Goal: Information Seeking & Learning: Check status

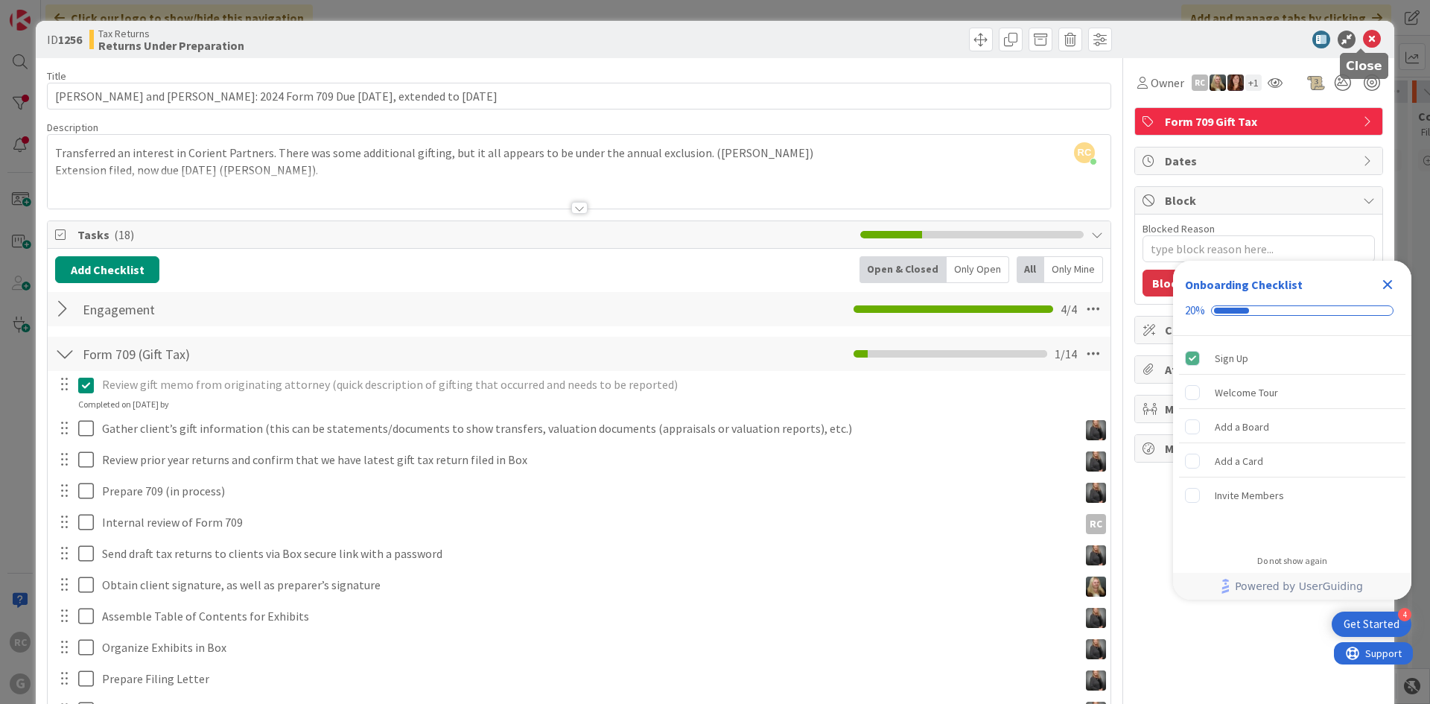
click at [1363, 36] on icon at bounding box center [1372, 40] width 18 height 18
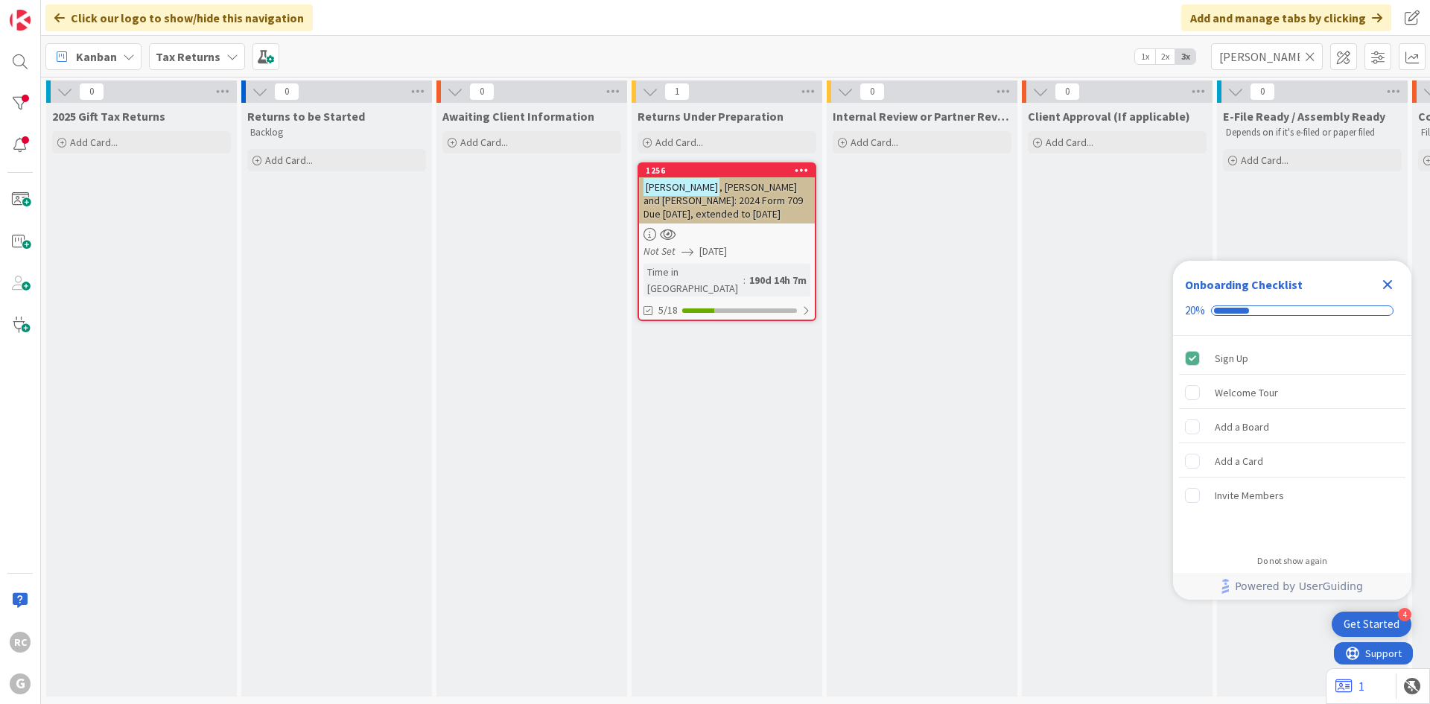
click at [192, 54] on b "Tax Returns" at bounding box center [188, 56] width 65 height 15
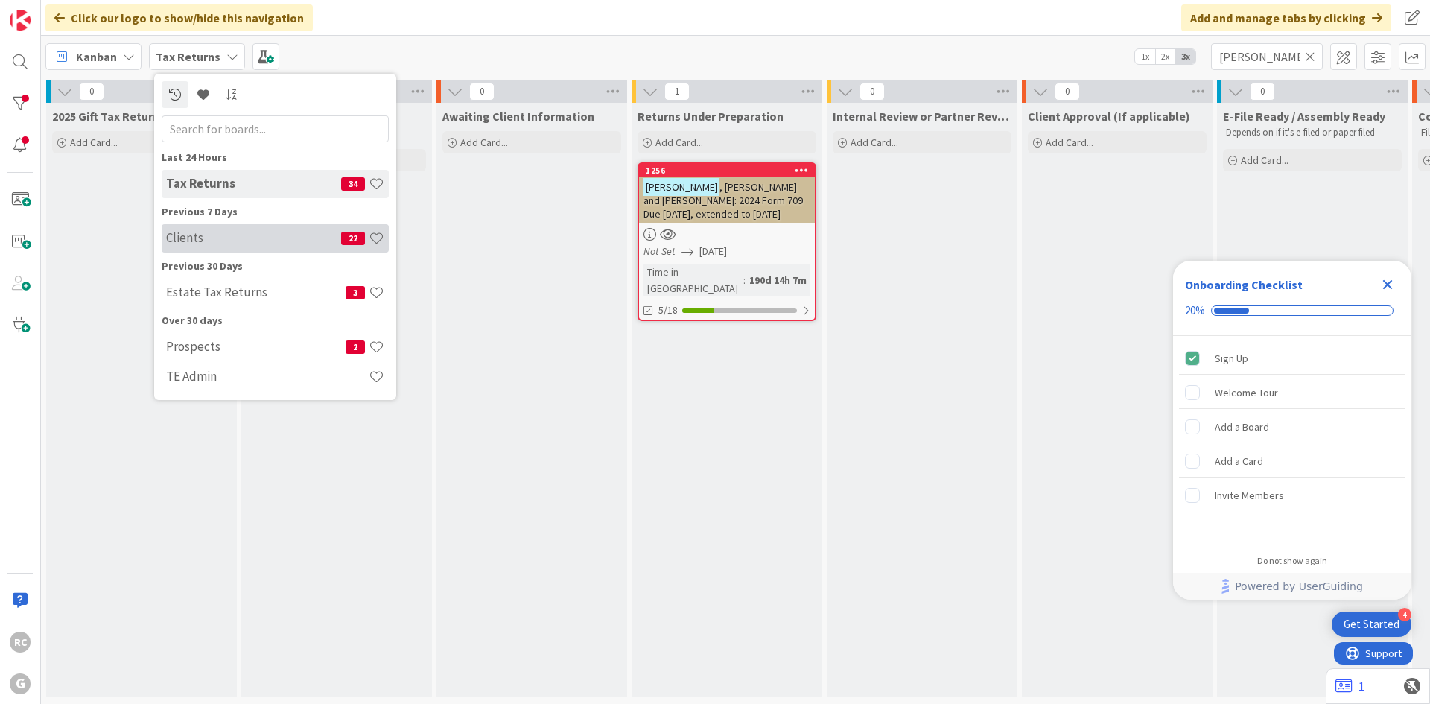
click at [212, 231] on h4 "Clients" at bounding box center [253, 237] width 175 height 15
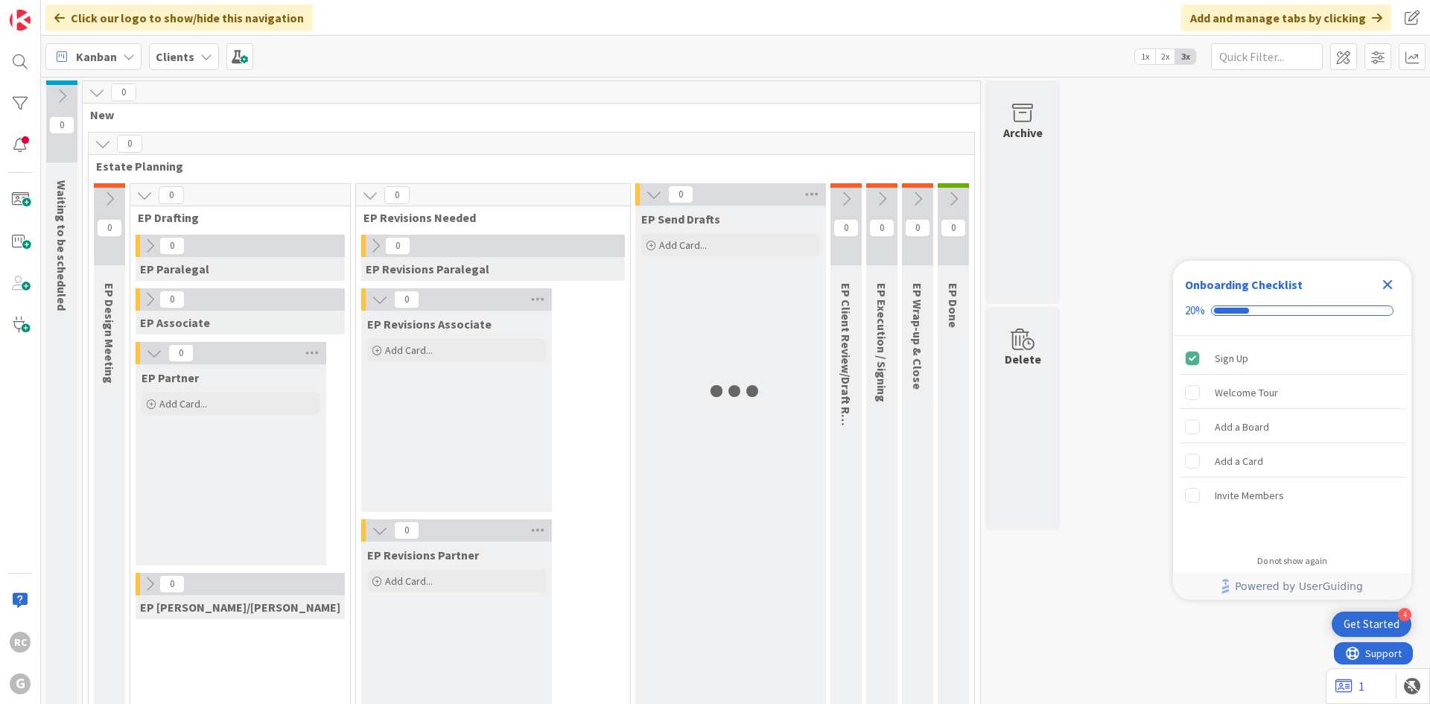
click at [1384, 287] on icon "Close Checklist" at bounding box center [1388, 285] width 10 height 10
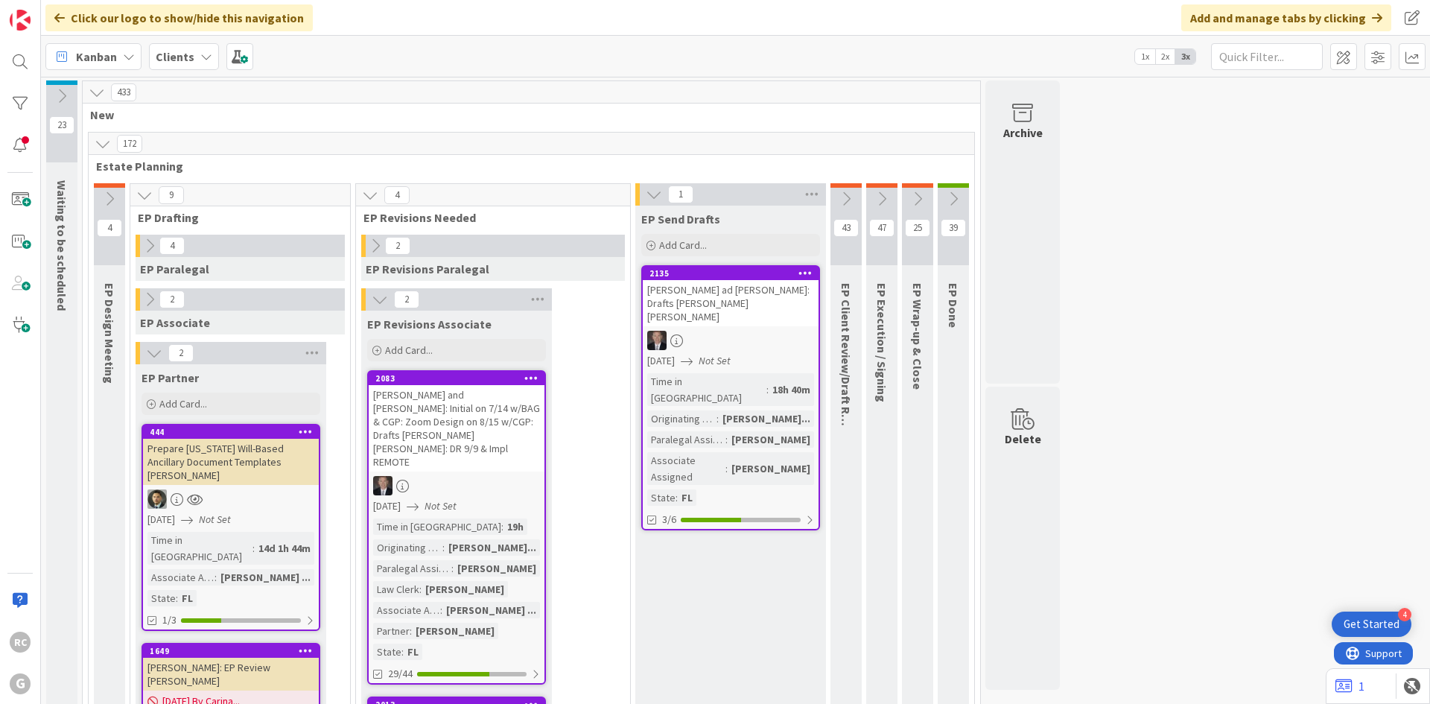
click at [362, 197] on icon at bounding box center [370, 195] width 16 height 16
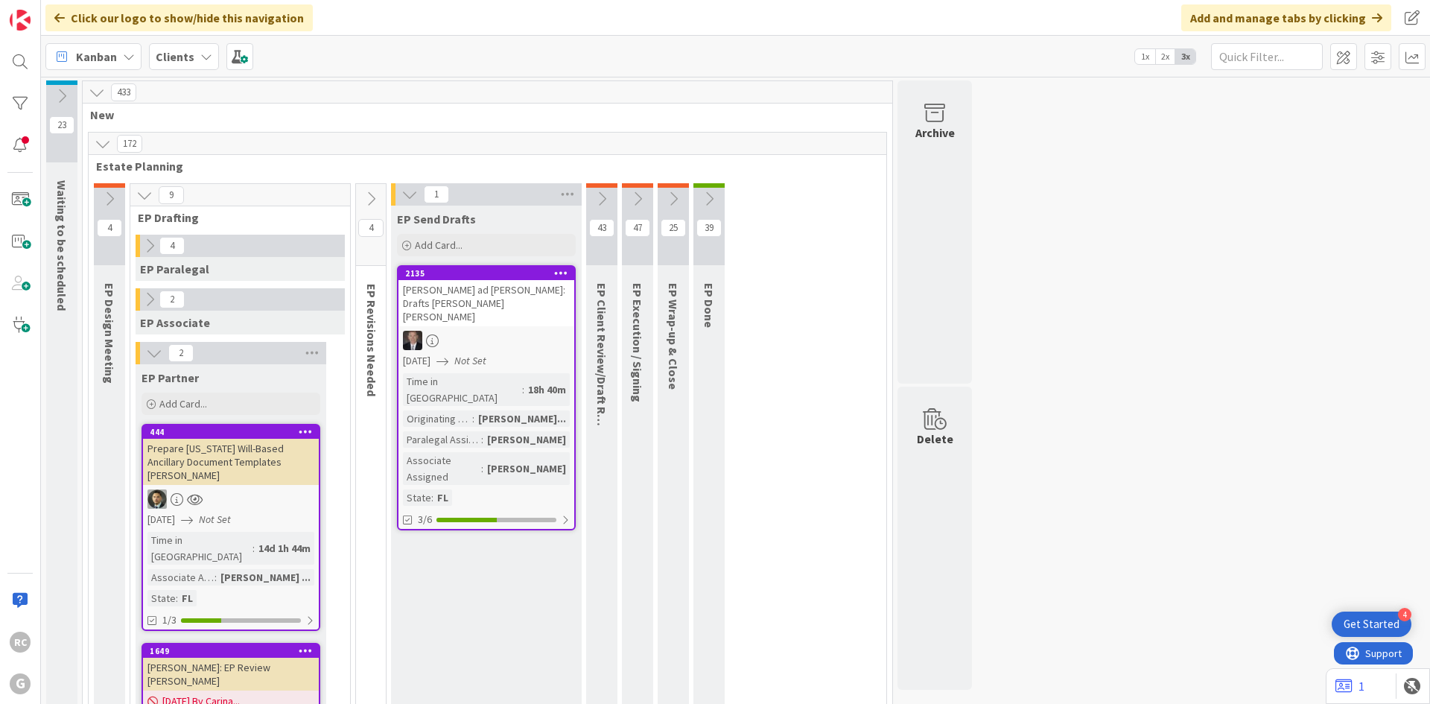
click at [401, 194] on icon at bounding box center [409, 194] width 16 height 16
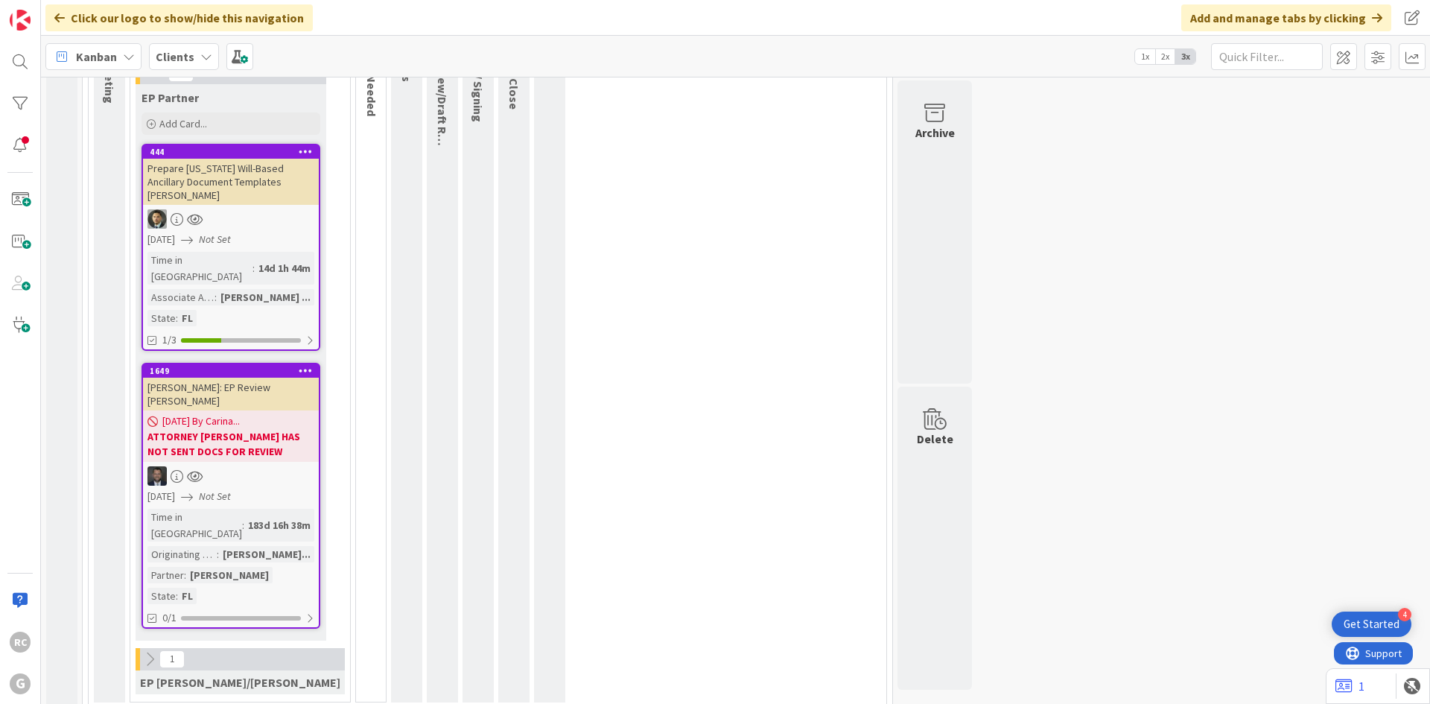
scroll to position [74, 0]
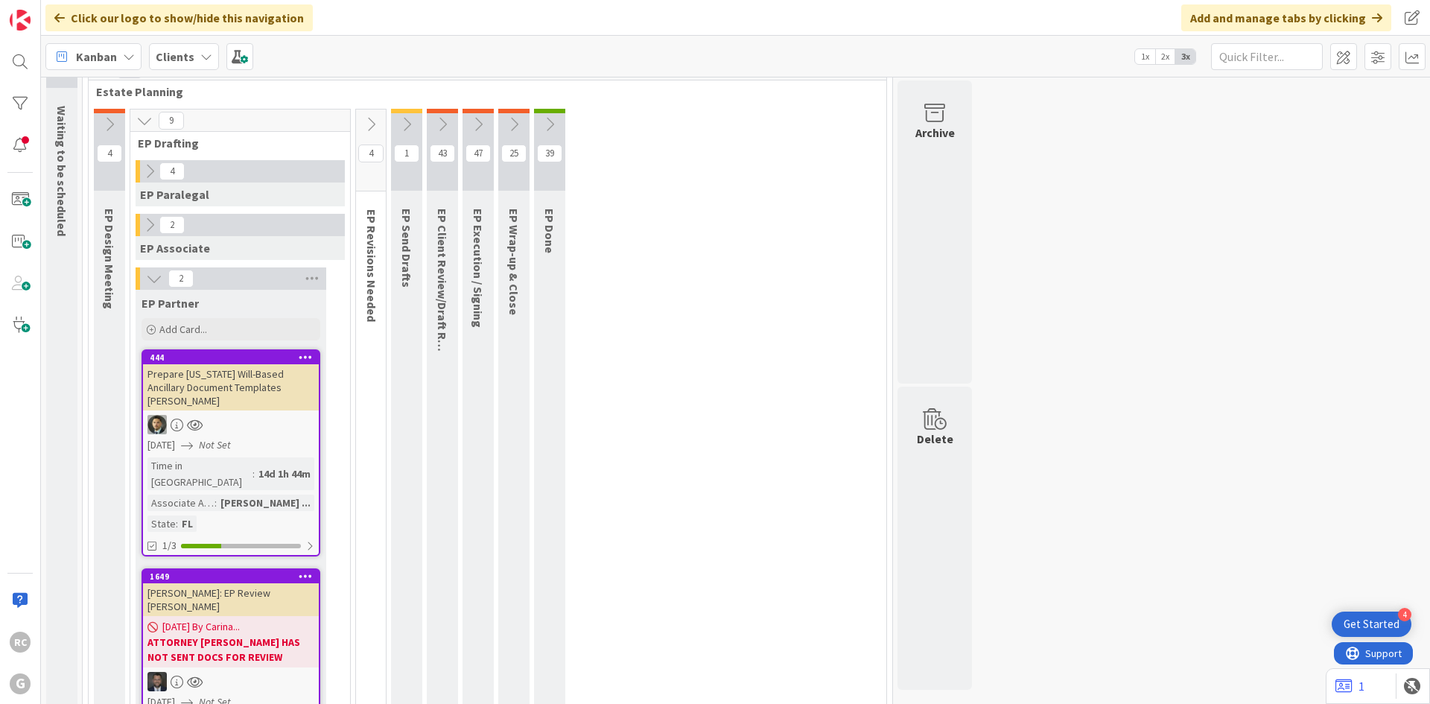
click at [363, 120] on icon at bounding box center [371, 124] width 16 height 16
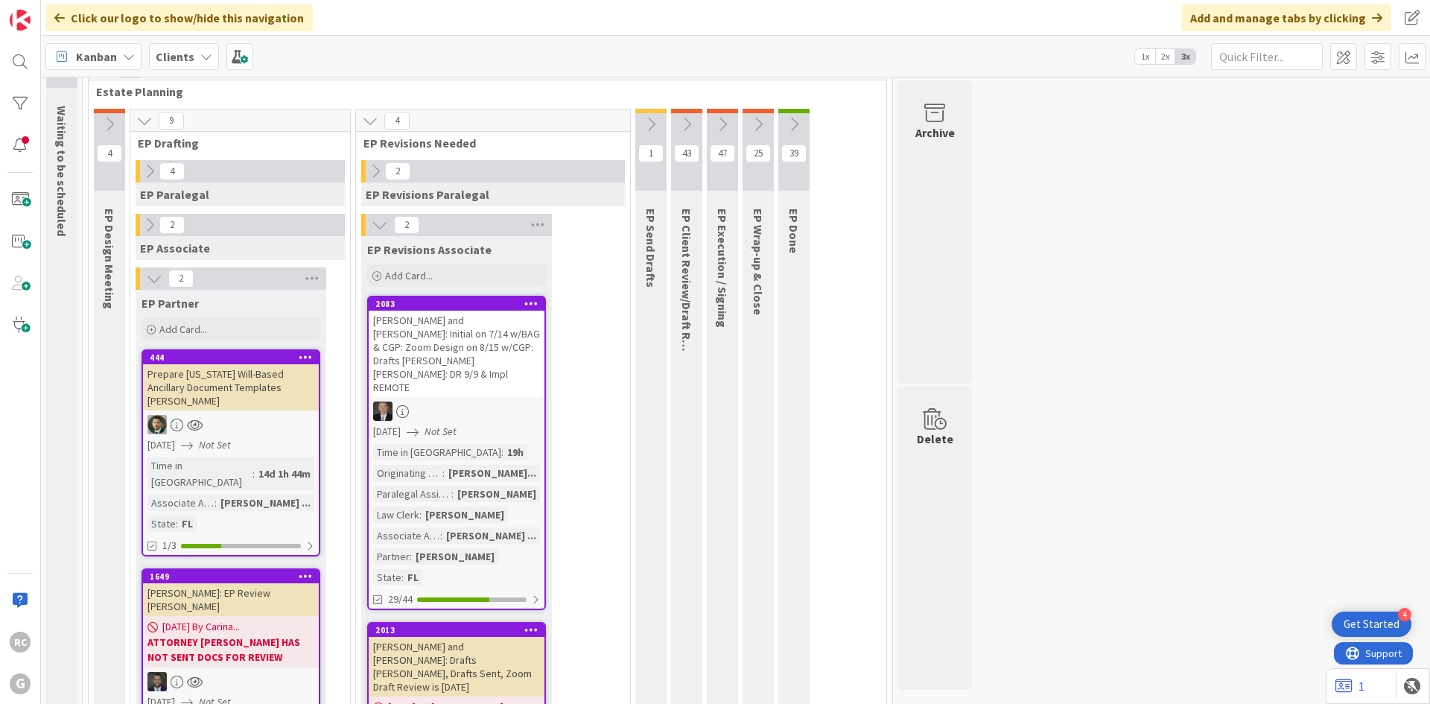
click at [361, 225] on div "2" at bounding box center [456, 225] width 191 height 22
click at [372, 223] on icon at bounding box center [380, 225] width 16 height 16
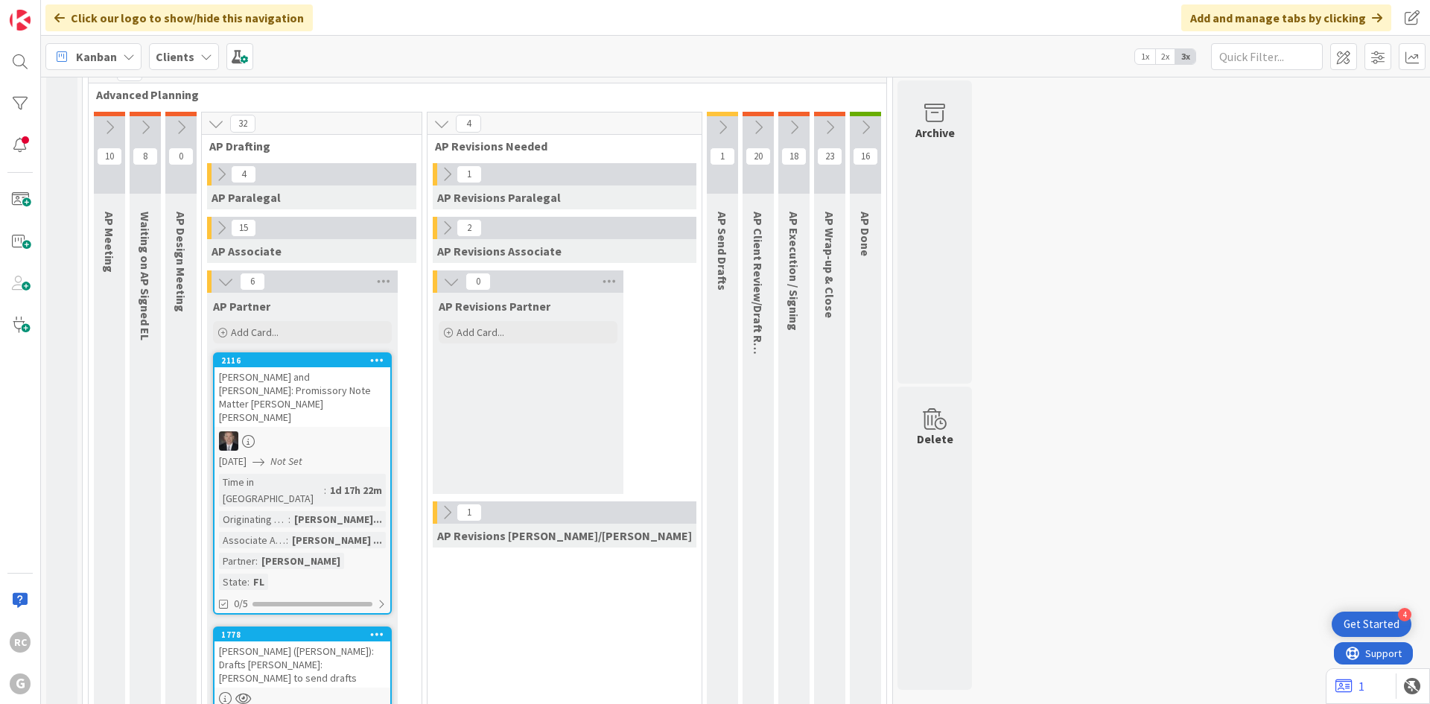
scroll to position [894, 0]
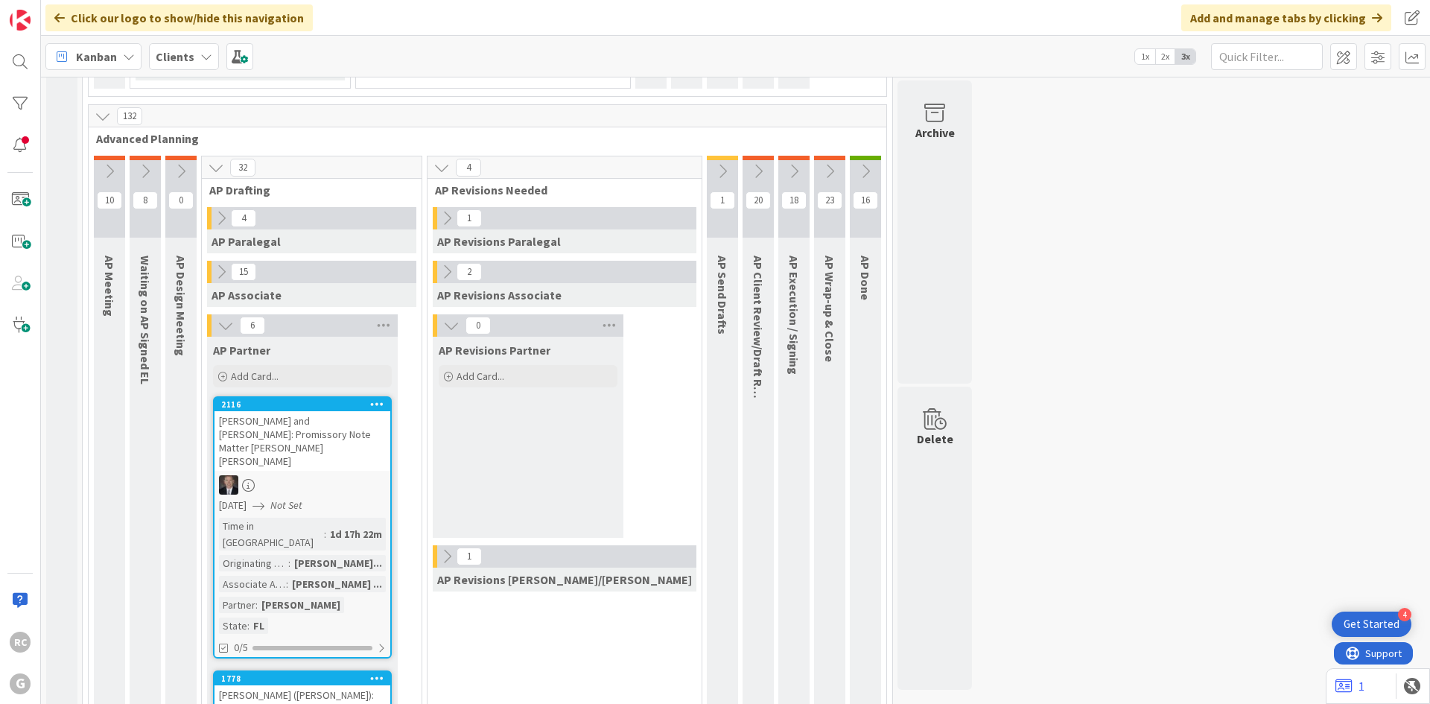
click at [282, 411] on div "[PERSON_NAME] and [PERSON_NAME]: Promissory Note Matter [PERSON_NAME] [PERSON_N…" at bounding box center [303, 441] width 176 height 60
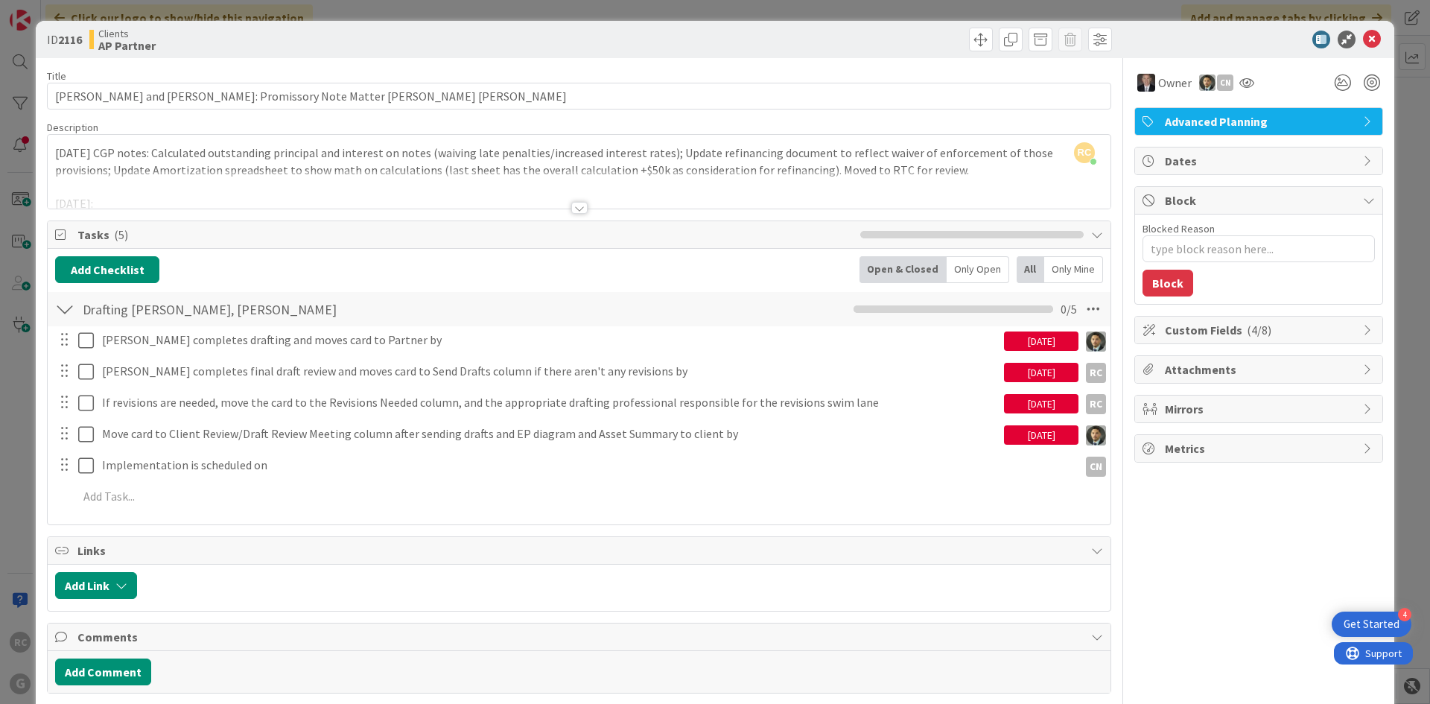
click at [292, 200] on div at bounding box center [579, 190] width 1063 height 38
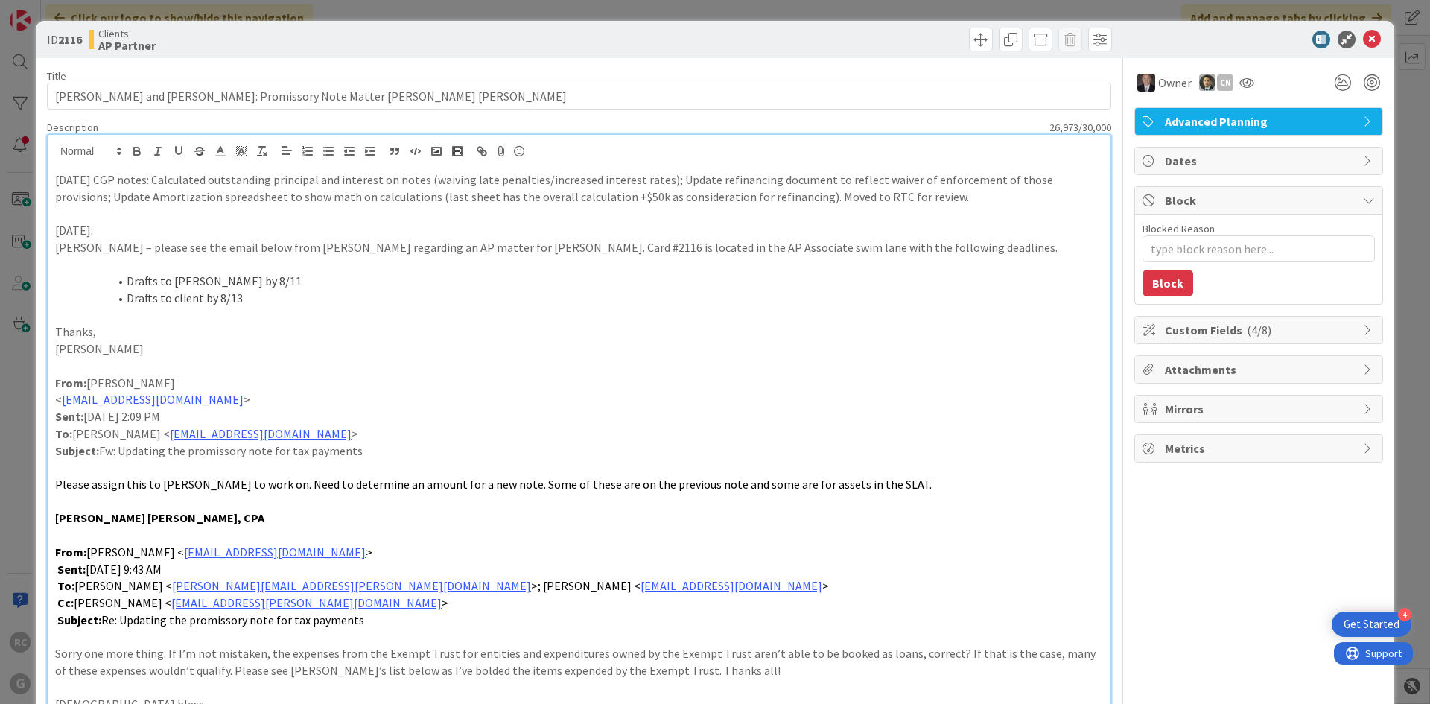
click at [58, 181] on p "[DATE] CGP notes: Calculated outstanding principal and interest on notes (waivi…" at bounding box center [579, 188] width 1048 height 34
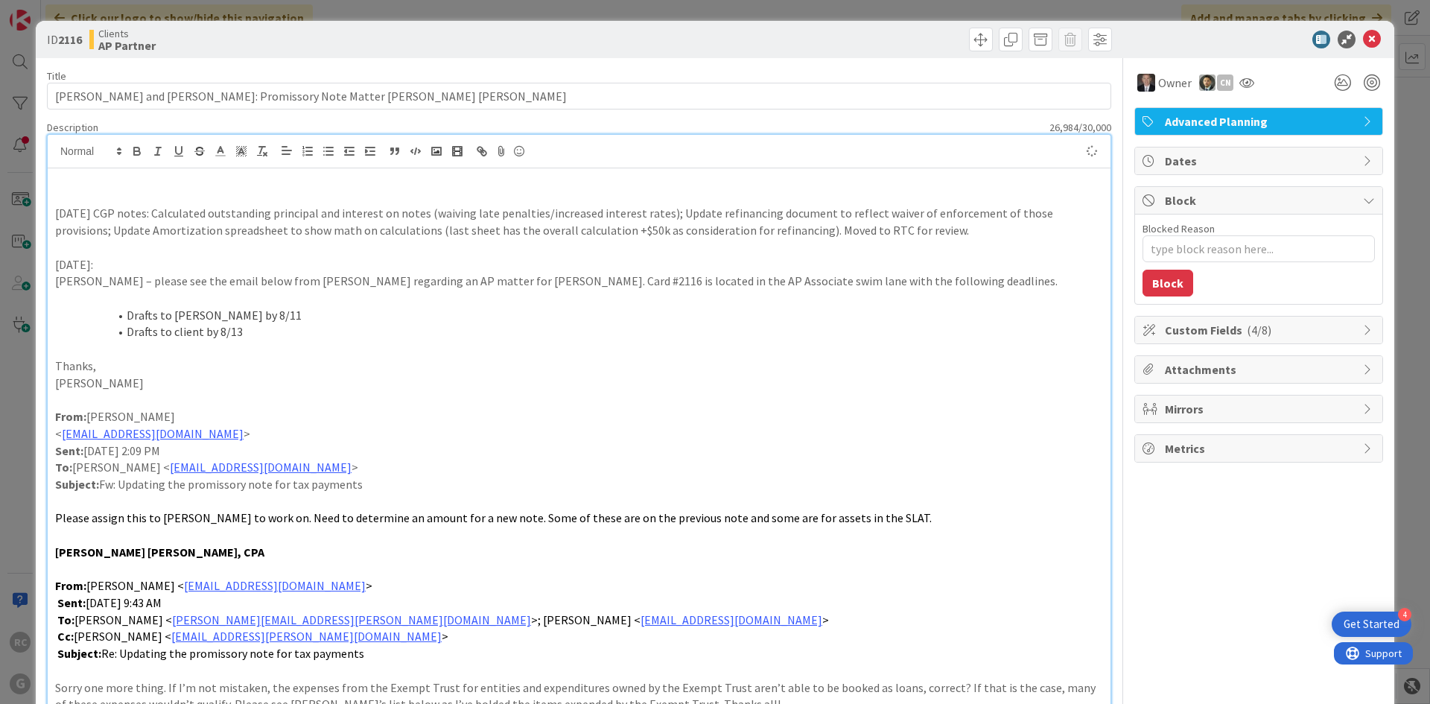
type textarea "x"
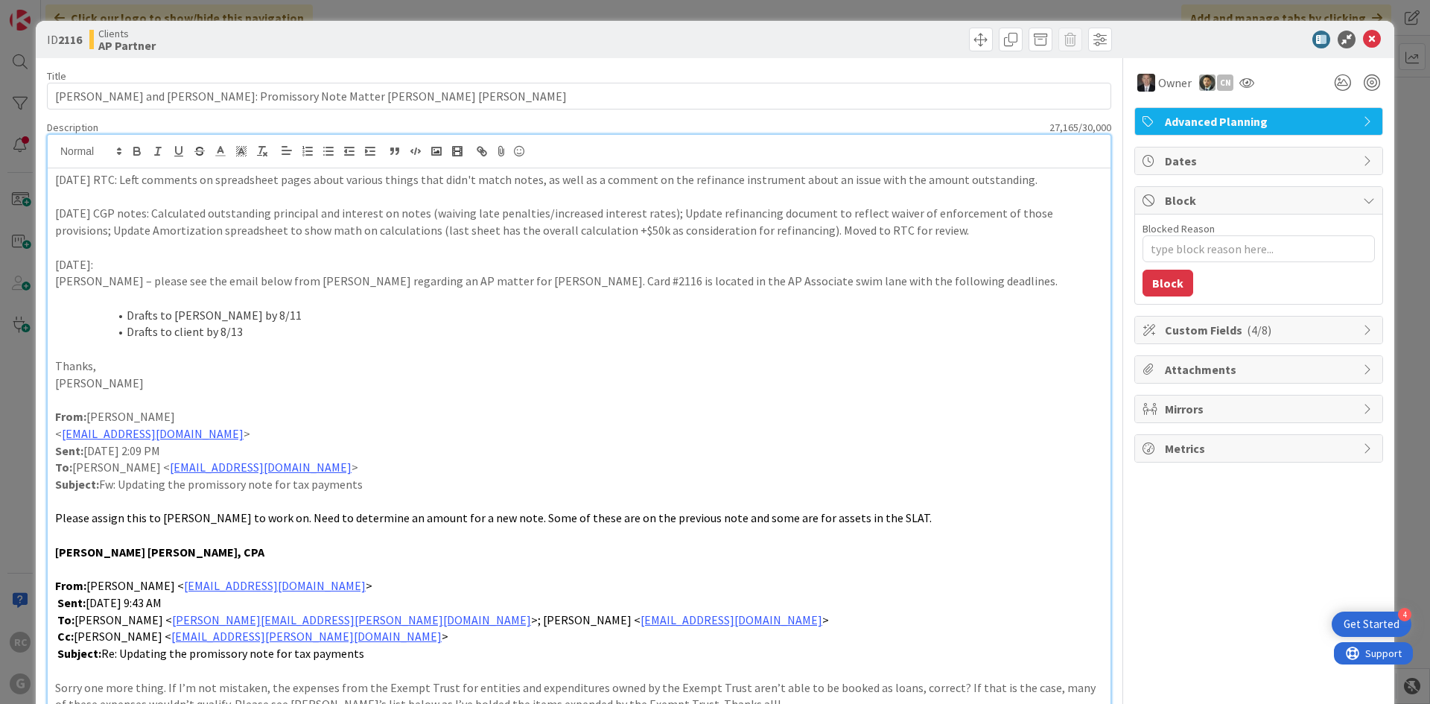
click at [1022, 180] on p "[DATE] RTC: Left comments on spreadsheet pages about various things that didn't…" at bounding box center [579, 179] width 1048 height 17
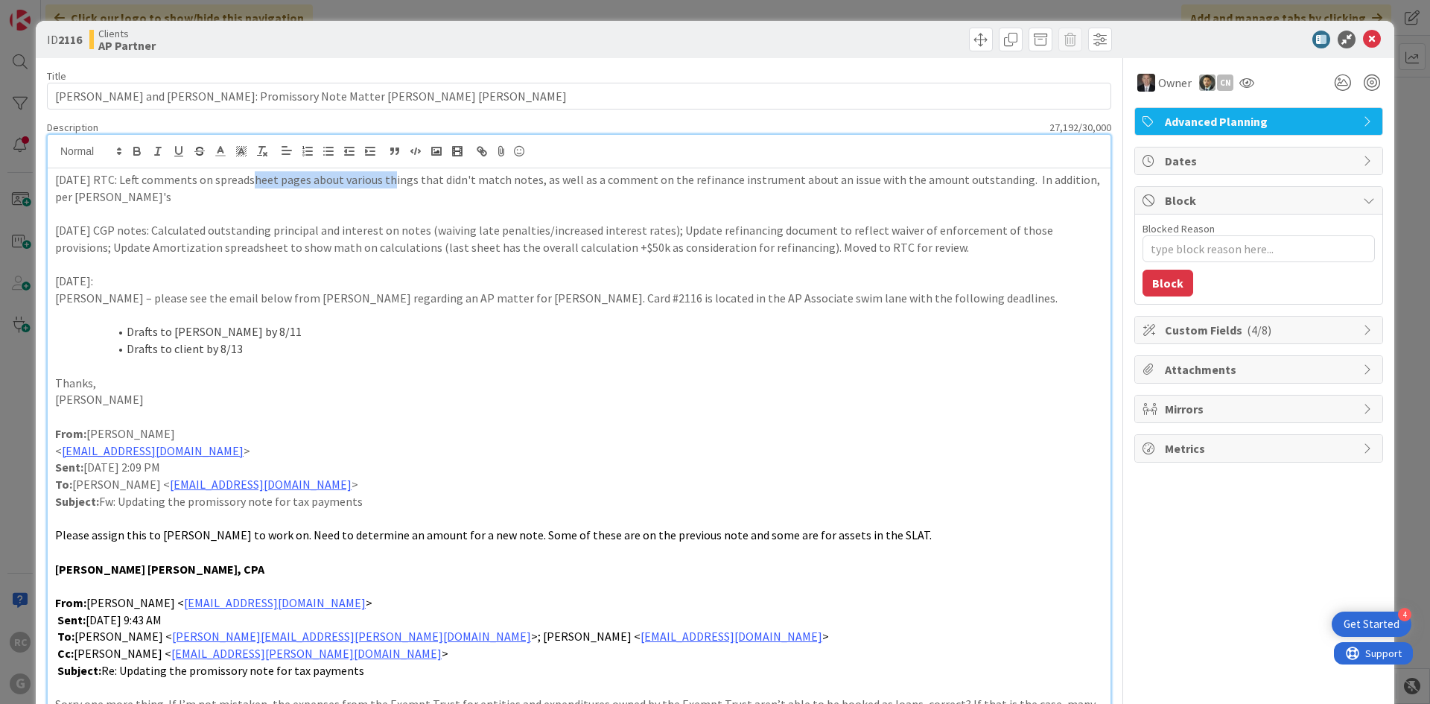
drag, startPoint x: 246, startPoint y: 186, endPoint x: 381, endPoint y: 186, distance: 135.6
click at [381, 186] on p "[DATE] RTC: Left comments on spreadsheet pages about various things that didn't…" at bounding box center [579, 188] width 1048 height 34
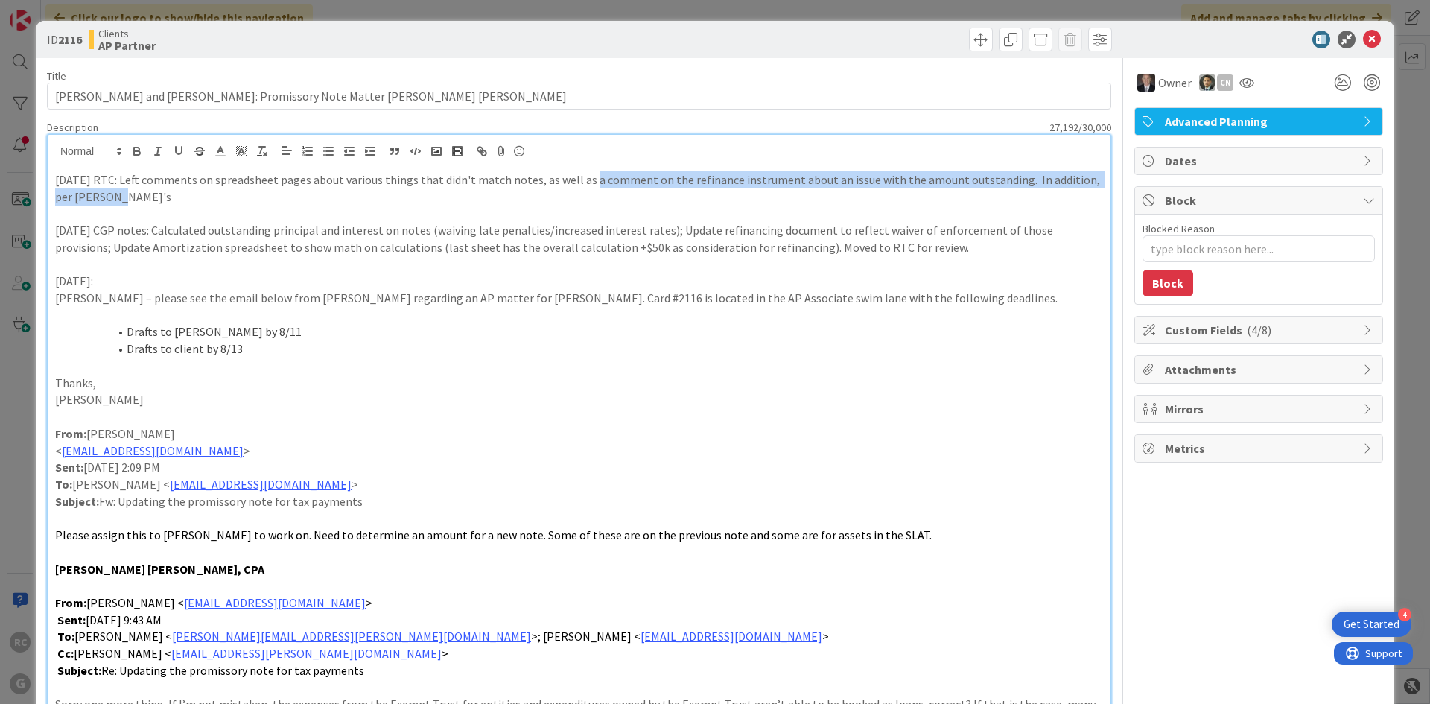
drag, startPoint x: 107, startPoint y: 194, endPoint x: 578, endPoint y: 182, distance: 470.9
click at [578, 182] on p "[DATE] RTC: Left comments on spreadsheet pages about various things that didn't…" at bounding box center [579, 188] width 1048 height 34
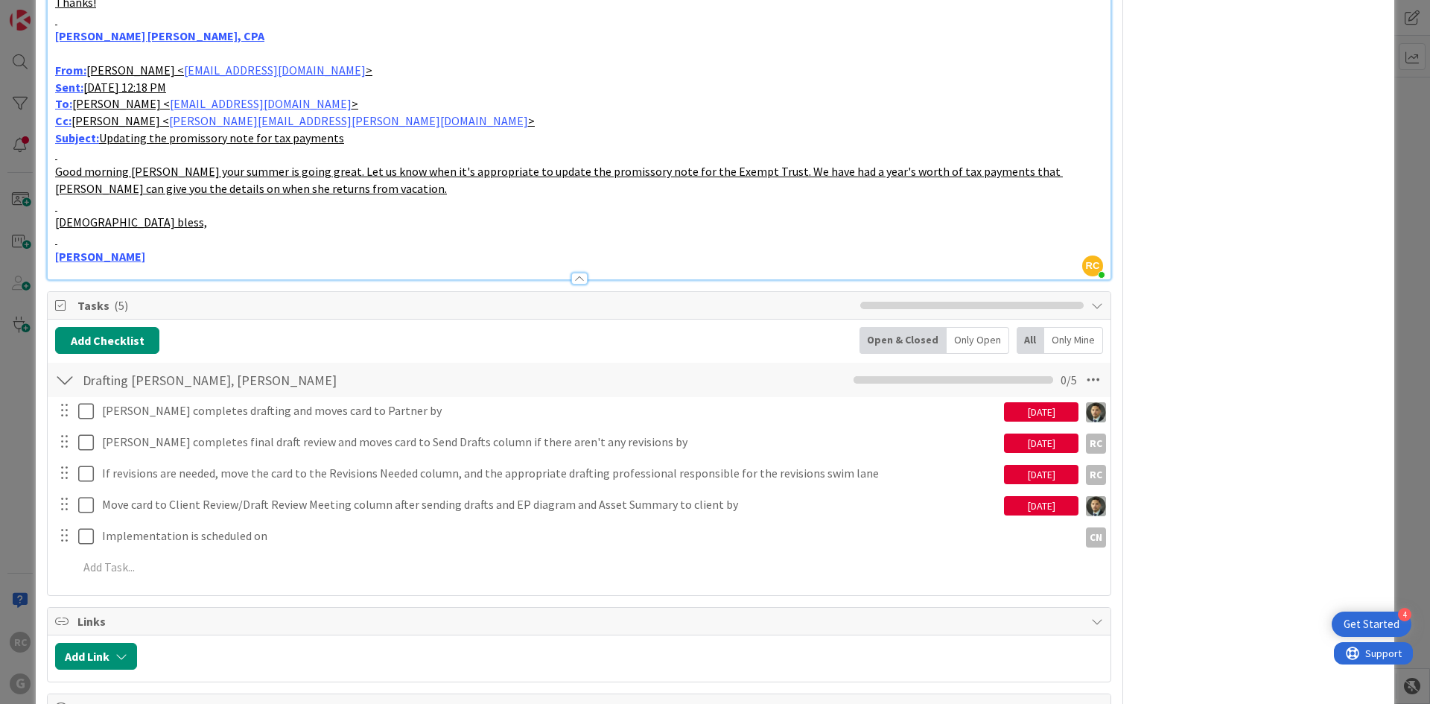
scroll to position [3277, 0]
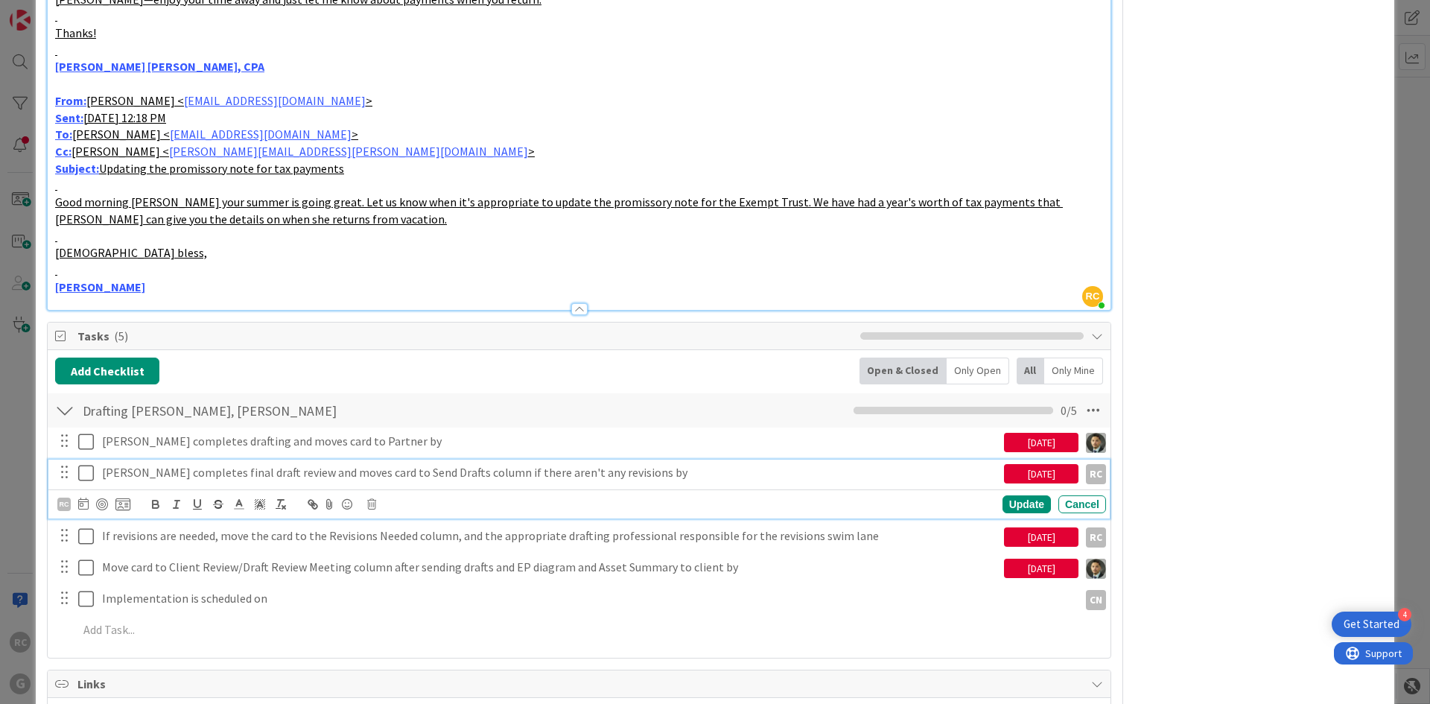
click at [88, 464] on icon at bounding box center [86, 473] width 16 height 18
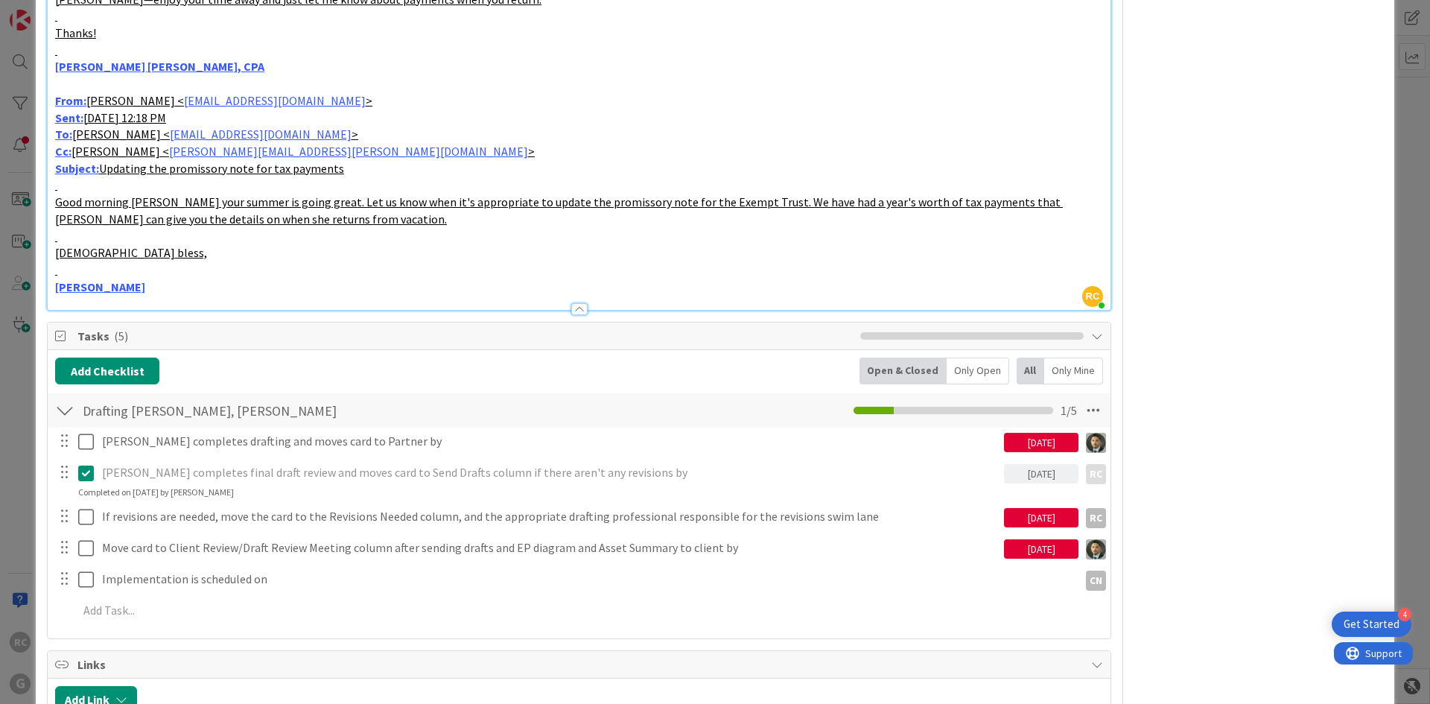
type textarea "x"
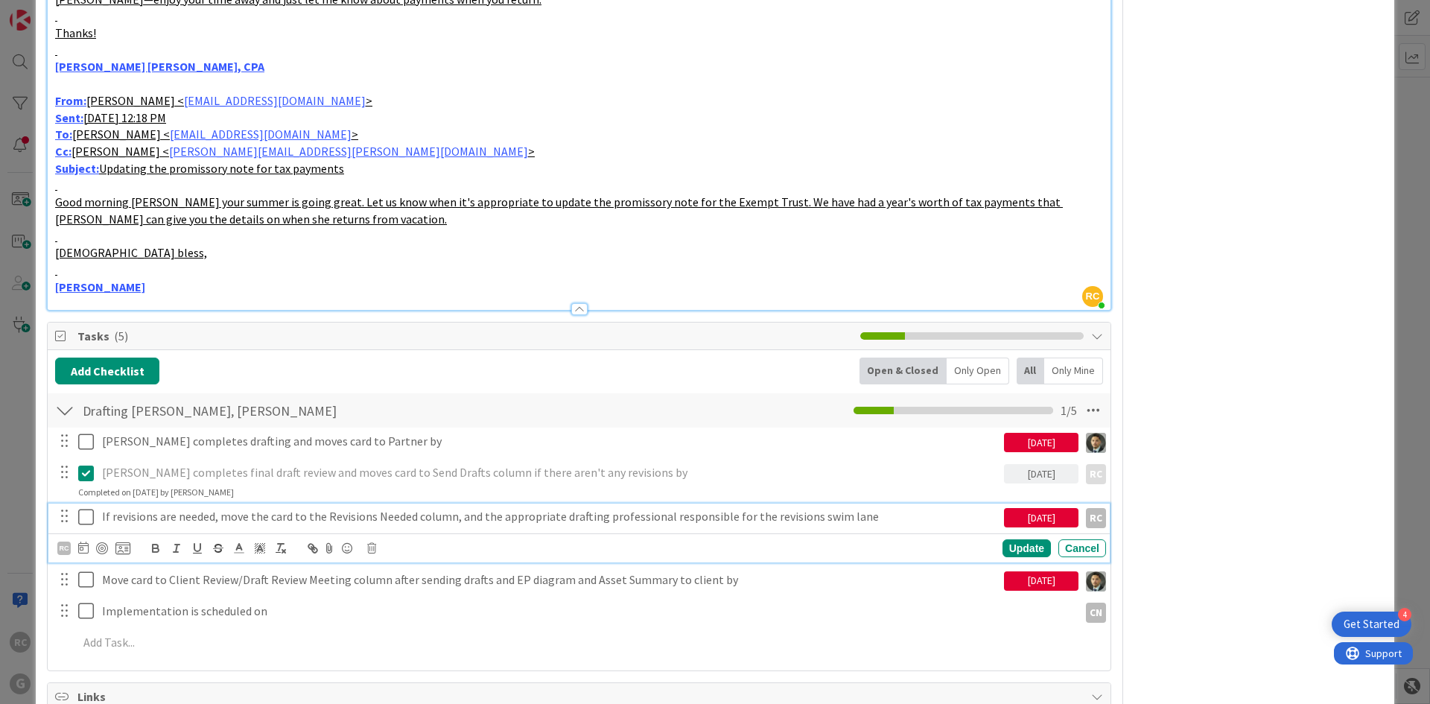
click at [220, 508] on p "If revisions are needed, move the card to the Revisions Needed column, and the …" at bounding box center [550, 516] width 896 height 17
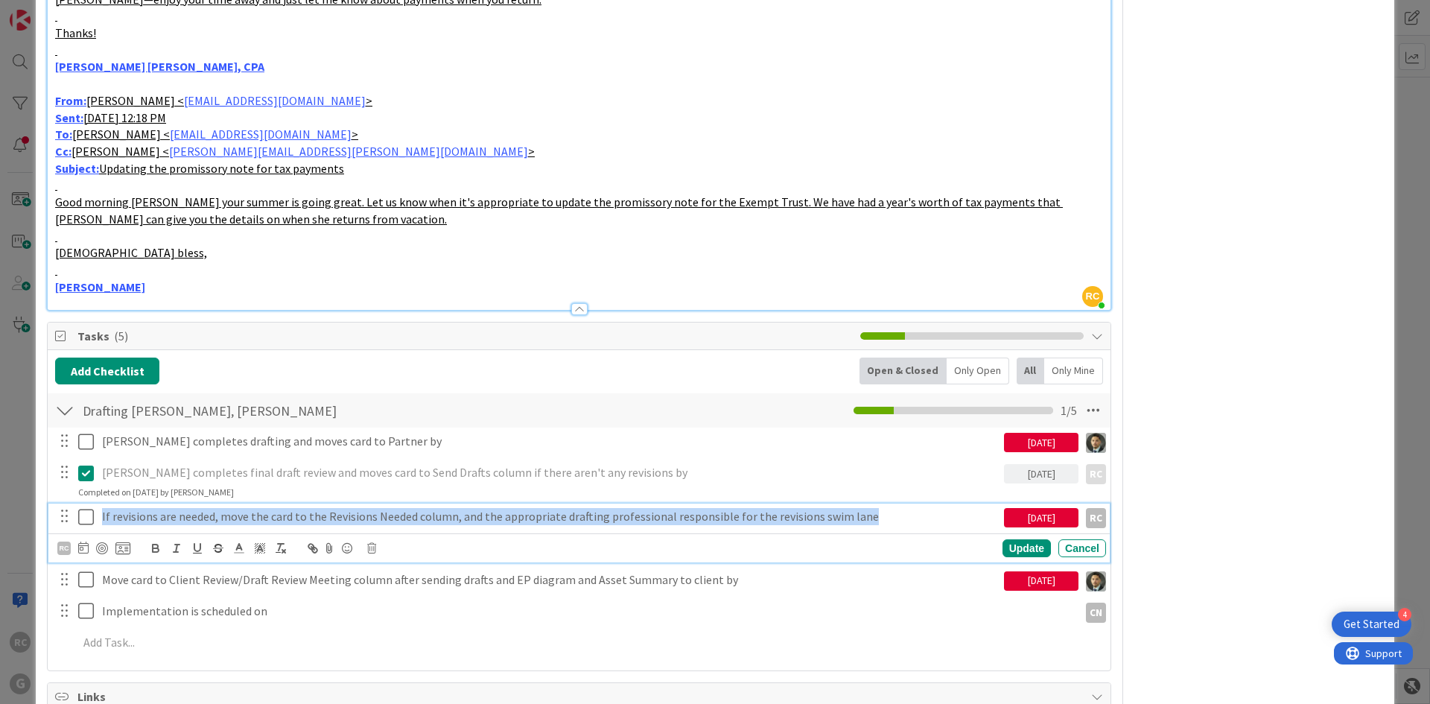
drag, startPoint x: 874, startPoint y: 502, endPoint x: 28, endPoint y: 502, distance: 846.1
click at [29, 504] on div "ID 2116 Clients AP Partner Title 61 / 128 [PERSON_NAME] and [PERSON_NAME]: Prom…" at bounding box center [715, 352] width 1430 height 704
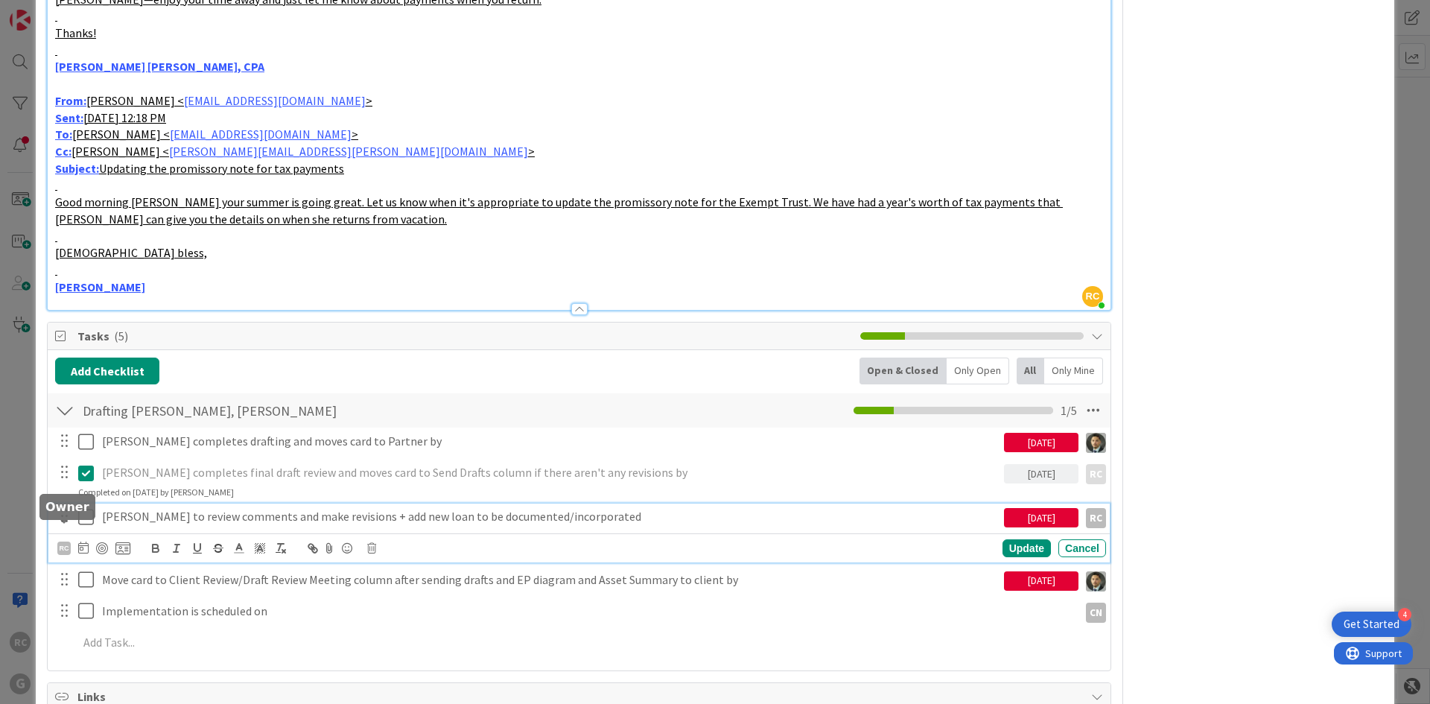
click at [69, 541] on div "RC" at bounding box center [63, 547] width 13 height 13
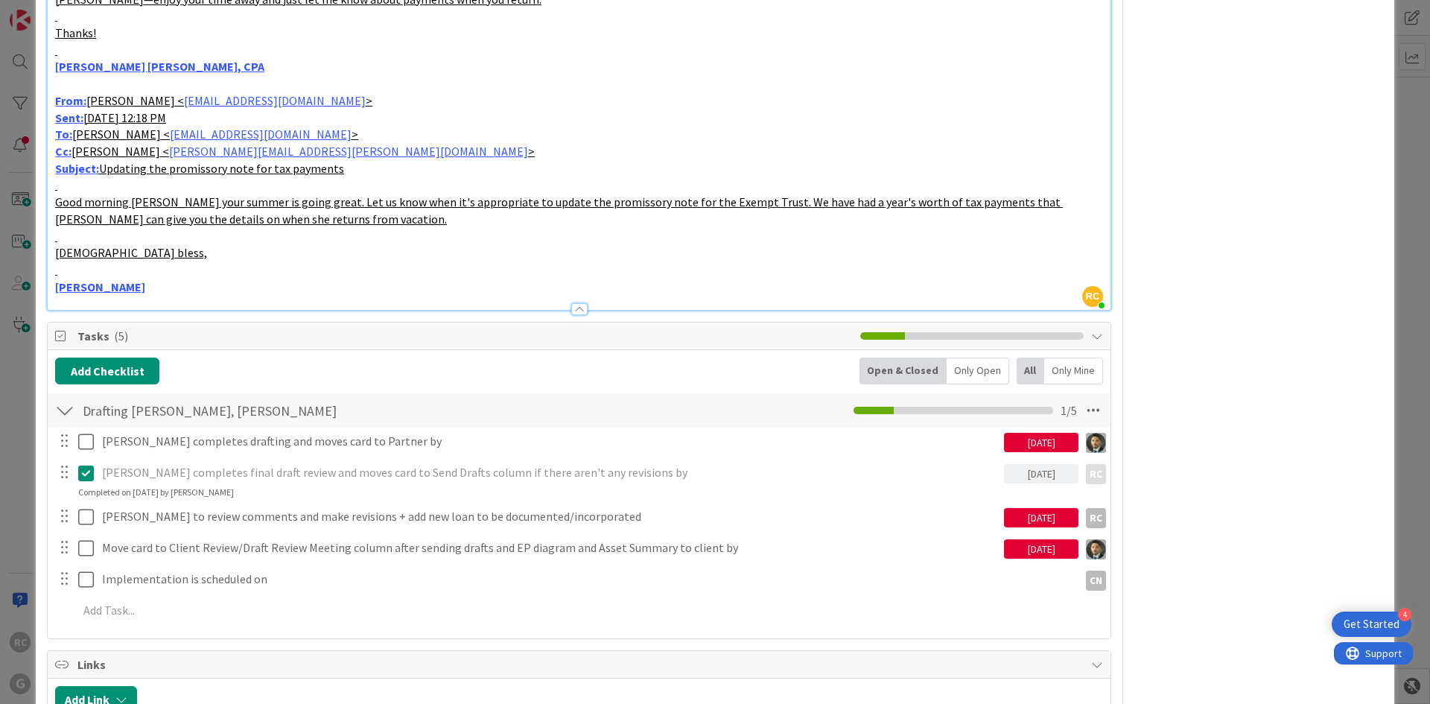
click at [0, 0] on icon at bounding box center [0, 0] width 0 height 0
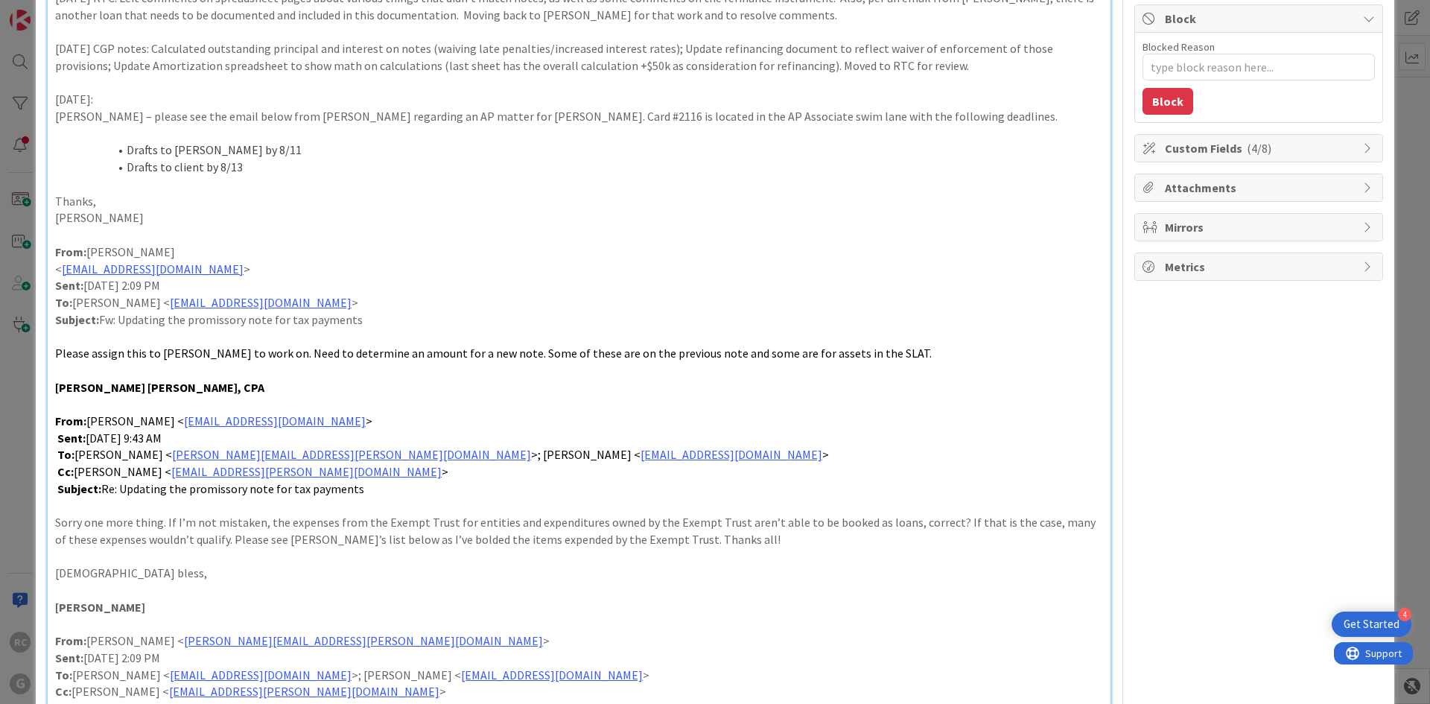
scroll to position [0, 0]
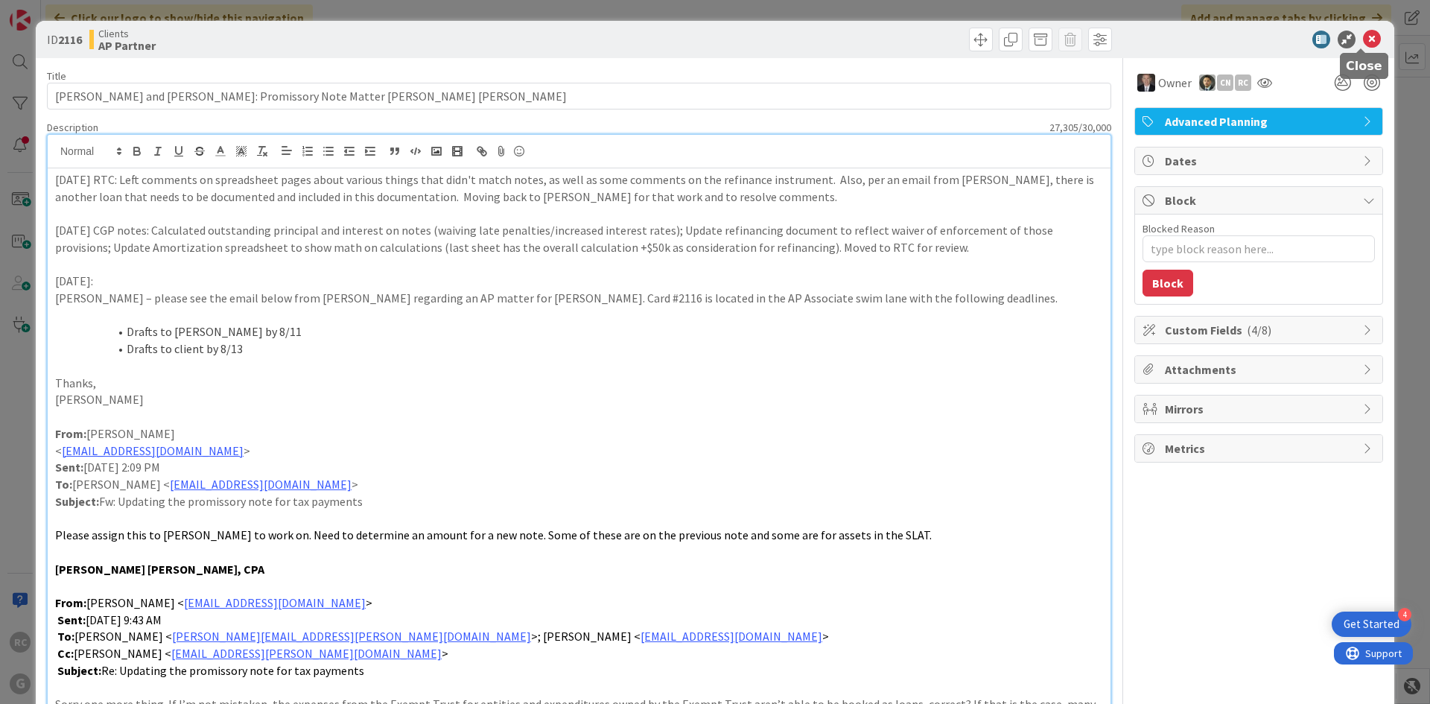
click at [1364, 39] on icon at bounding box center [1372, 40] width 18 height 18
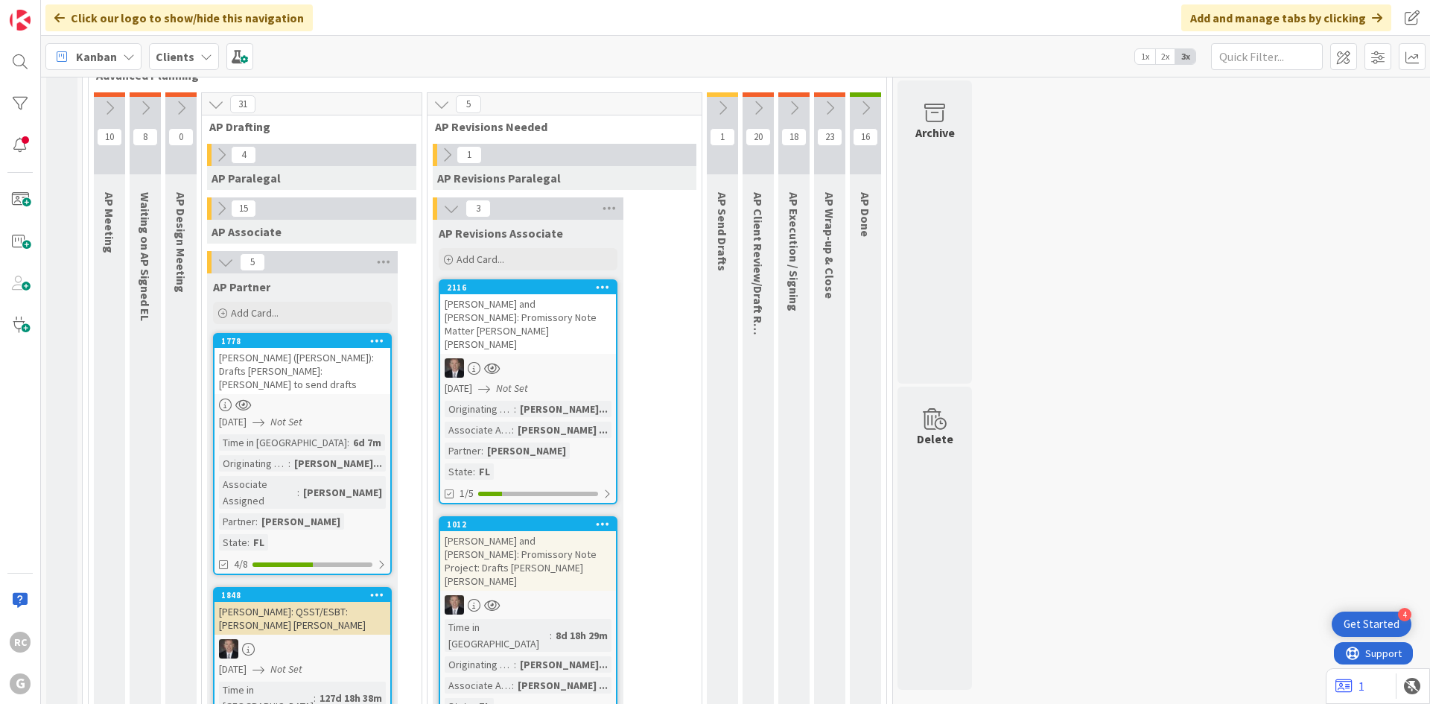
scroll to position [897, 0]
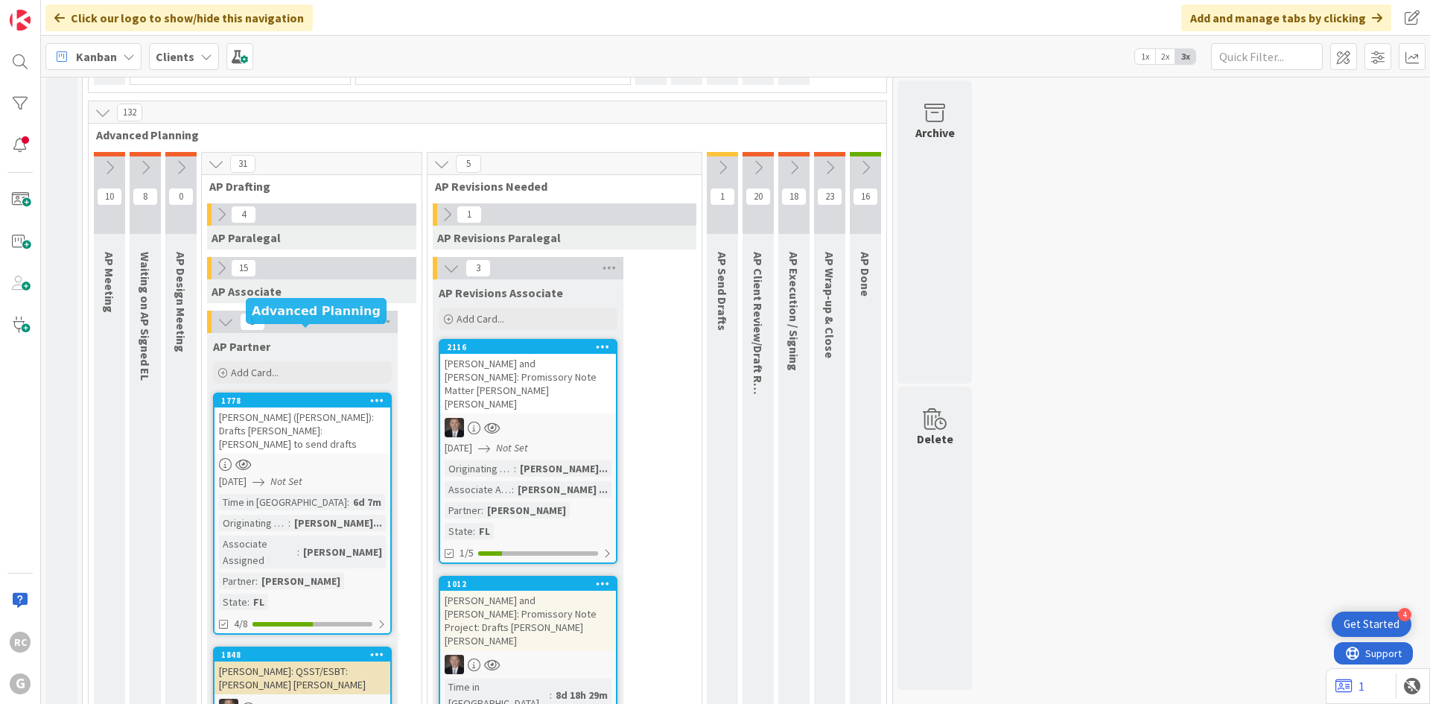
click at [269, 407] on div "[PERSON_NAME] ([PERSON_NAME]): Drafts [PERSON_NAME]: [PERSON_NAME] to send draf…" at bounding box center [303, 430] width 176 height 46
type textarea "x"
